Goal: Task Accomplishment & Management: Manage account settings

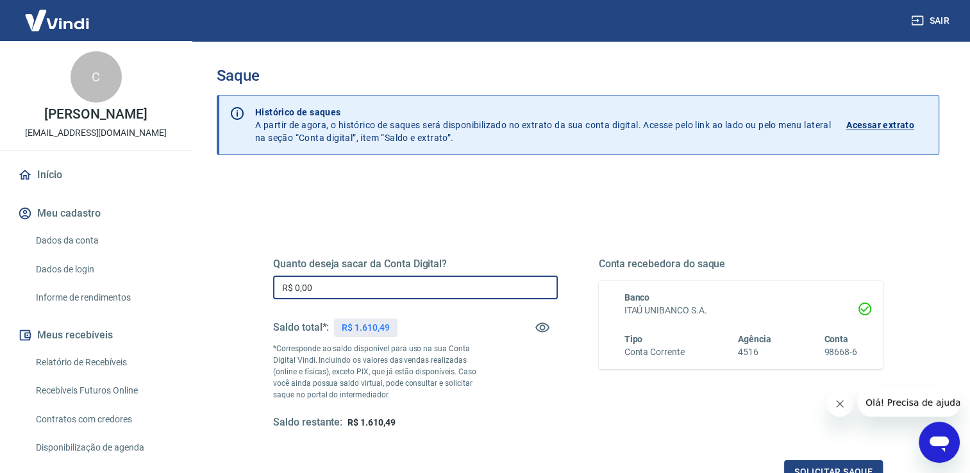
click at [317, 282] on input "R$ 0,00" at bounding box center [415, 288] width 285 height 24
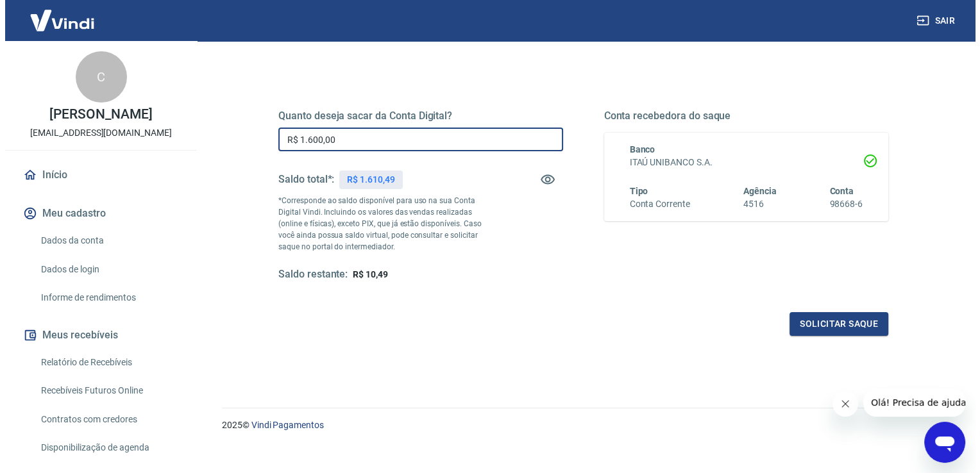
scroll to position [160, 0]
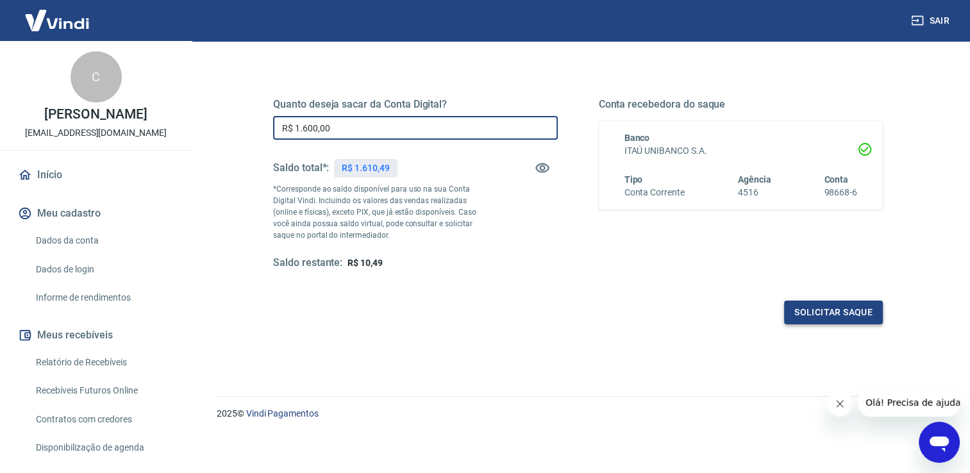
type input "R$ 1.600,00"
click at [857, 320] on button "Solicitar saque" at bounding box center [833, 313] width 99 height 24
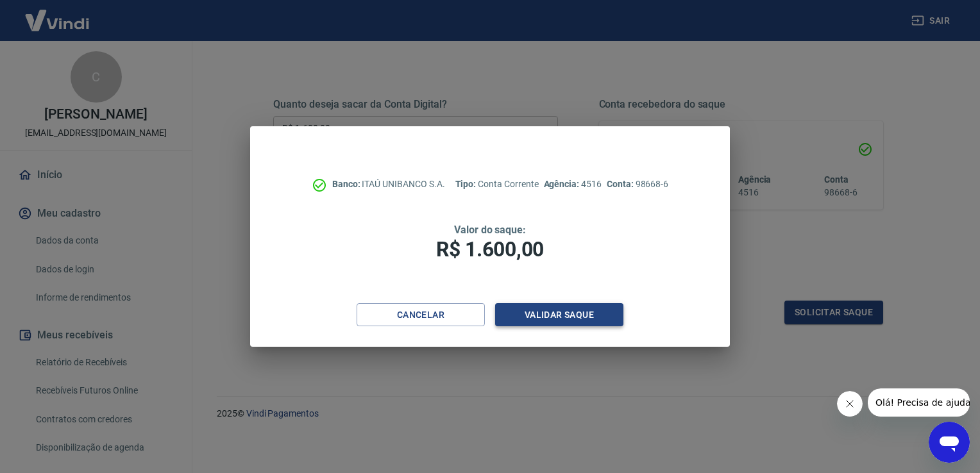
click at [572, 314] on button "Validar saque" at bounding box center [559, 315] width 128 height 24
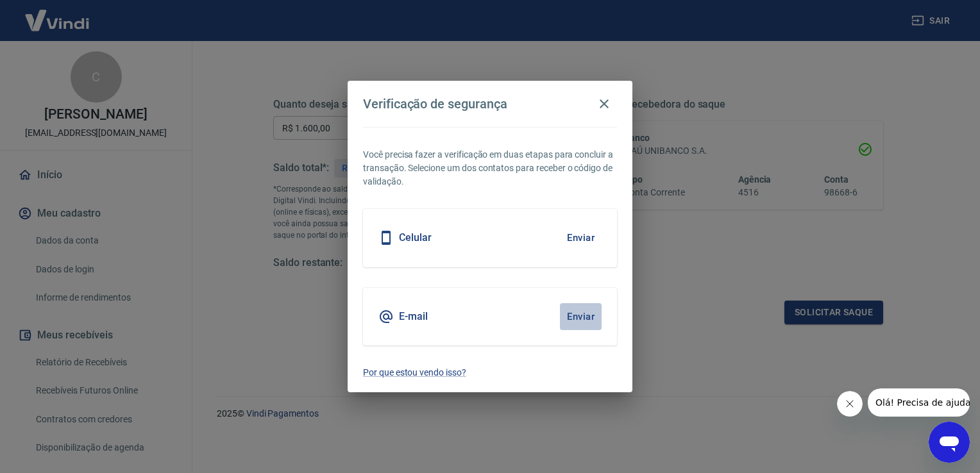
click at [581, 317] on button "Enviar" at bounding box center [581, 316] width 42 height 27
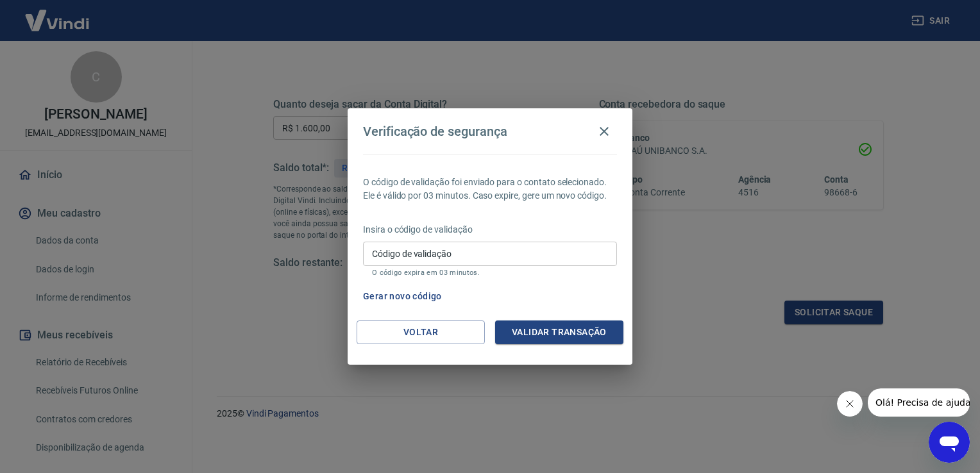
click at [454, 255] on input "Código de validação" at bounding box center [490, 254] width 254 height 24
paste input "991417"
type input "991417"
click at [510, 332] on button "Validar transação" at bounding box center [559, 333] width 128 height 24
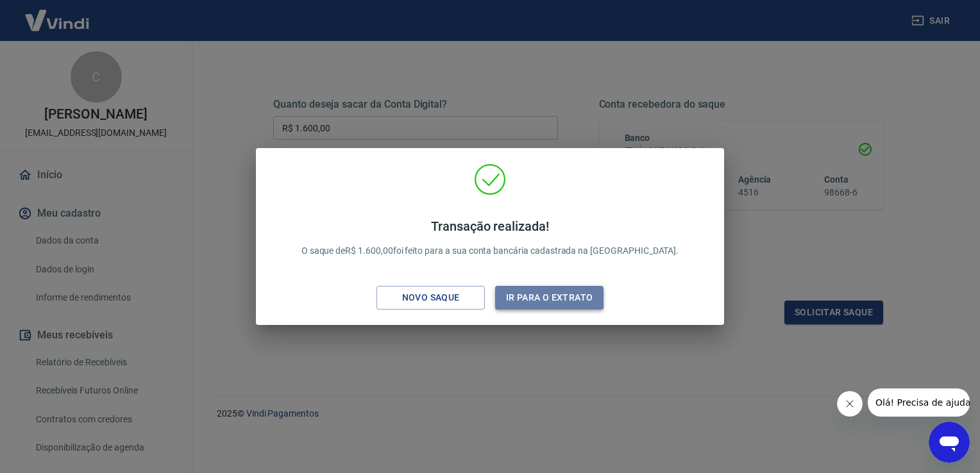
click at [536, 297] on button "Ir para o extrato" at bounding box center [549, 298] width 108 height 24
